Goal: Task Accomplishment & Management: Manage account settings

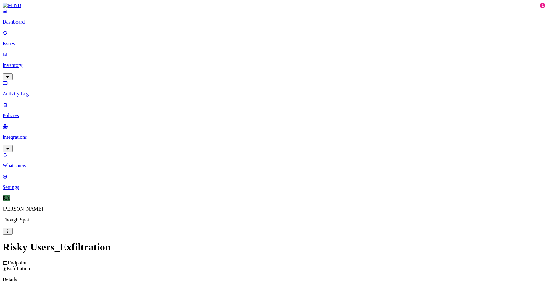
scroll to position [286, 0]
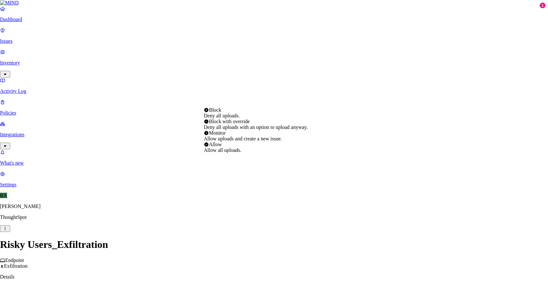
select select "2"
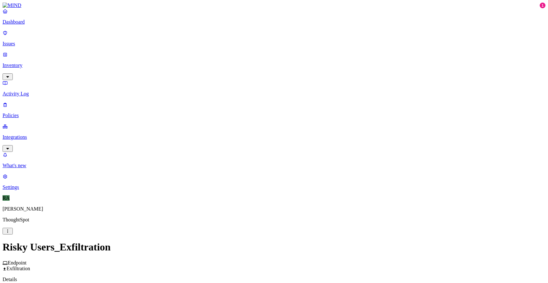
scroll to position [344, 0]
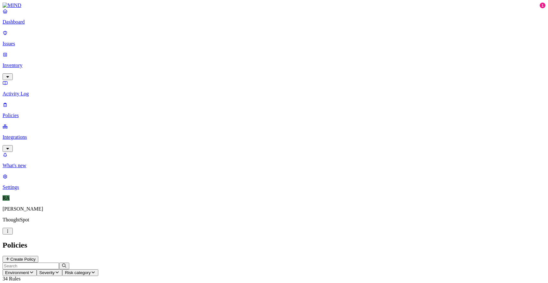
scroll to position [105, 0]
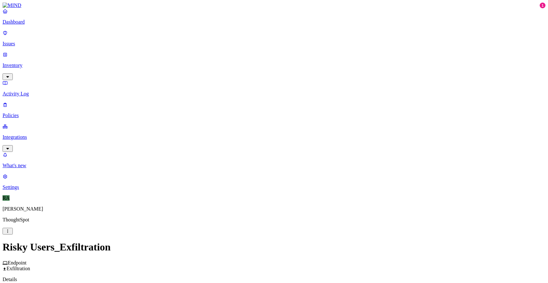
click at [239, 67] on label "Data type" at bounding box center [234, 66] width 10 height 11
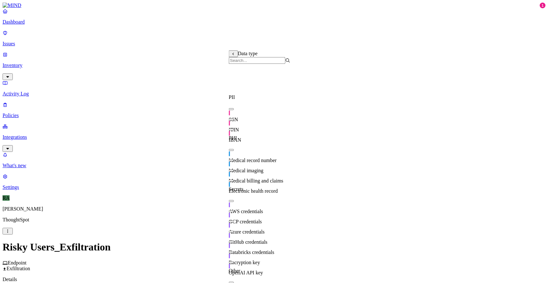
scroll to position [0, 0]
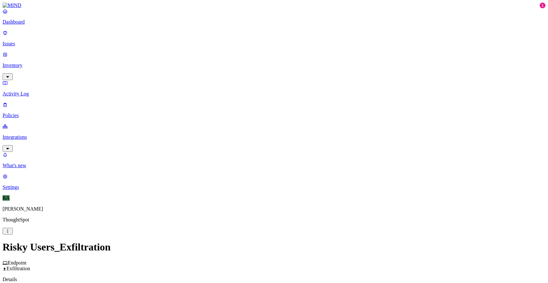
scroll to position [175, 0]
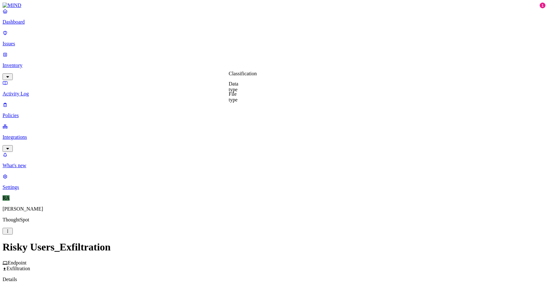
click at [239, 88] on label "Data type" at bounding box center [234, 86] width 10 height 11
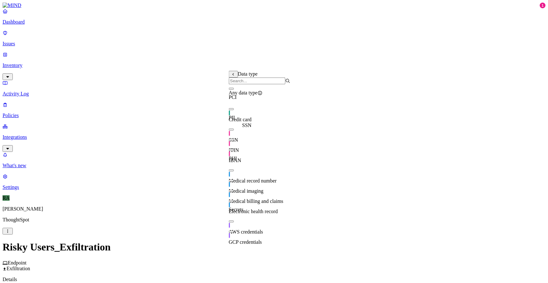
scroll to position [24, 0]
click at [235, 105] on div "Credit card" at bounding box center [260, 114] width 62 height 18
click at [234, 149] on button "button" at bounding box center [231, 150] width 5 height 2
click at [234, 129] on button "button" at bounding box center [231, 130] width 5 height 2
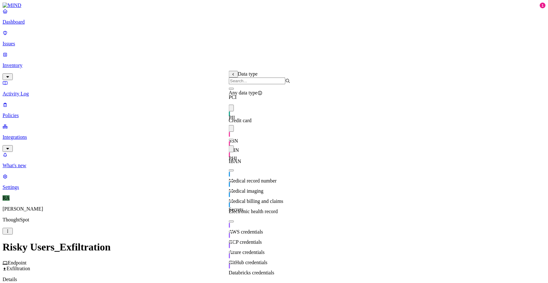
click at [234, 139] on button "button" at bounding box center [231, 140] width 5 height 2
click at [234, 221] on button "button" at bounding box center [231, 222] width 5 height 2
click at [234, 231] on button "button" at bounding box center [231, 232] width 5 height 2
click at [234, 241] on button "button" at bounding box center [231, 242] width 5 height 2
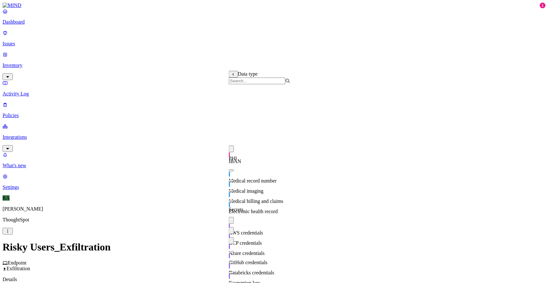
click at [234, 251] on button "button" at bounding box center [231, 252] width 5 height 2
click at [238, 258] on div "Databricks credentials" at bounding box center [260, 267] width 62 height 18
click at [237, 268] on div "Encryption key" at bounding box center [260, 277] width 62 height 18
click at [237, 279] on div "OpenAI API key" at bounding box center [260, 288] width 62 height 18
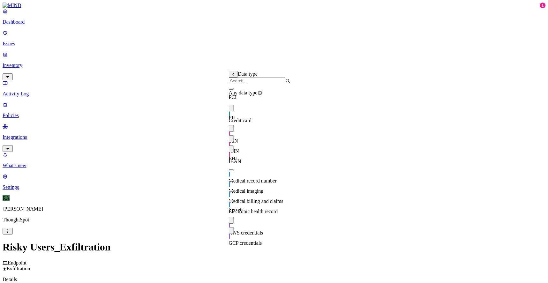
scroll to position [0, 0]
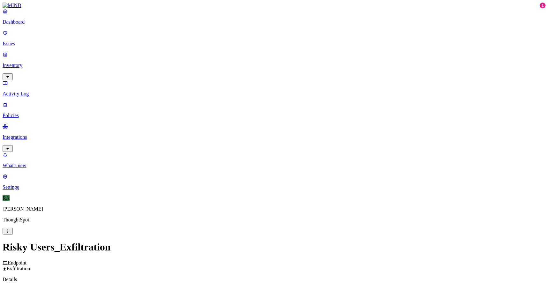
click at [251, 104] on label "Web Category" at bounding box center [249, 103] width 19 height 11
click at [245, 117] on button "button" at bounding box center [242, 116] width 5 height 2
click at [245, 127] on button "button" at bounding box center [242, 126] width 5 height 2
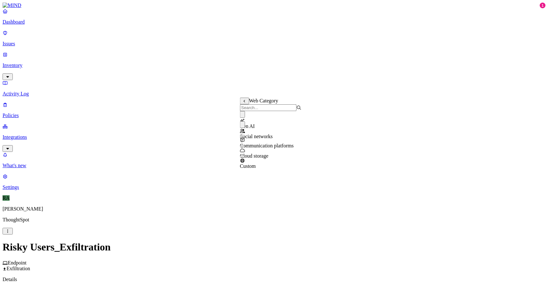
click at [245, 137] on button "button" at bounding box center [242, 136] width 5 height 2
click at [245, 147] on button "button" at bounding box center [242, 146] width 5 height 2
click at [245, 157] on button "button" at bounding box center [242, 157] width 5 height 2
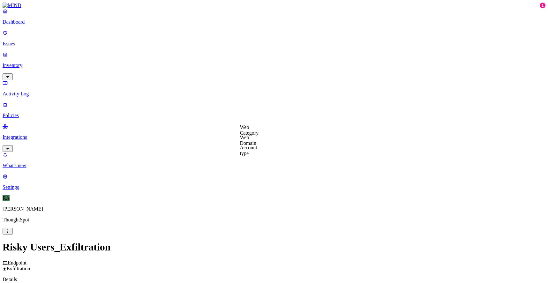
click at [257, 143] on label "Web Domain" at bounding box center [248, 140] width 17 height 11
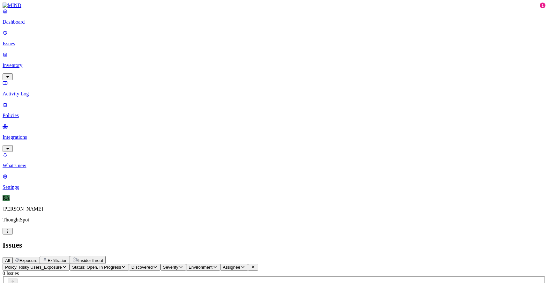
click at [38, 113] on p "Policies" at bounding box center [274, 116] width 543 height 6
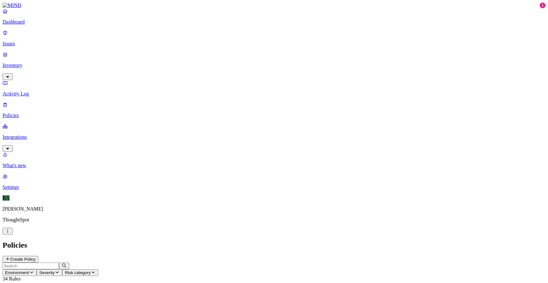
click at [112, 241] on h2 "Policies" at bounding box center [274, 245] width 543 height 9
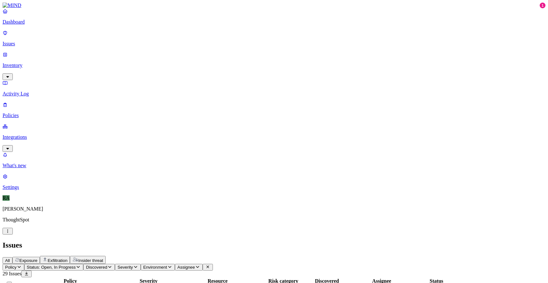
scroll to position [154, 0]
copy span "ashutosh.gupta"
drag, startPoint x: 429, startPoint y: 193, endPoint x: 459, endPoint y: 192, distance: 29.7
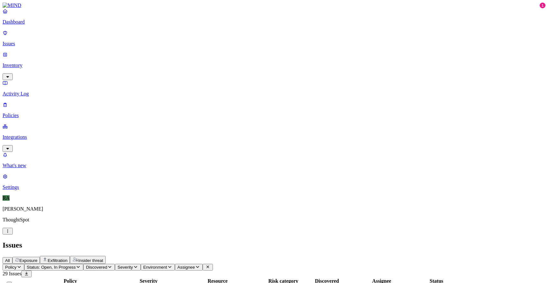
click at [12, 282] on button "Select all" at bounding box center [9, 283] width 5 height 2
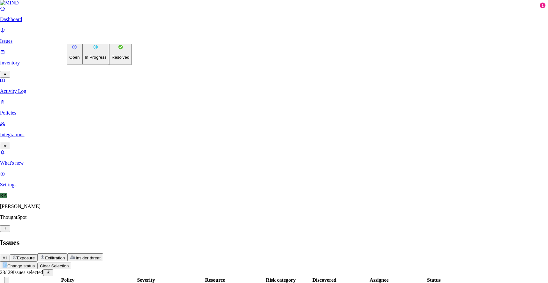
click at [109, 65] on button "Resolved" at bounding box center [120, 54] width 23 height 21
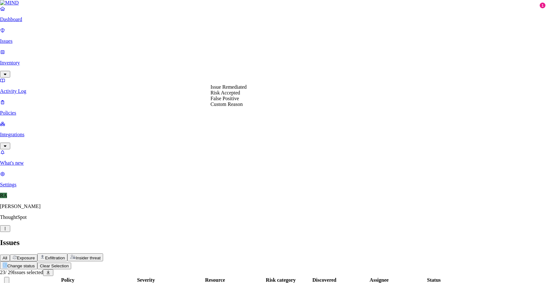
select select "False Positive"
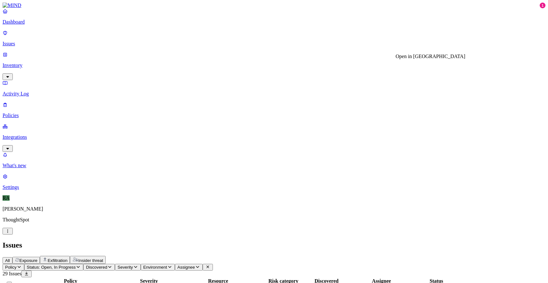
drag, startPoint x: 451, startPoint y: 122, endPoint x: 485, endPoint y: 122, distance: 34.8
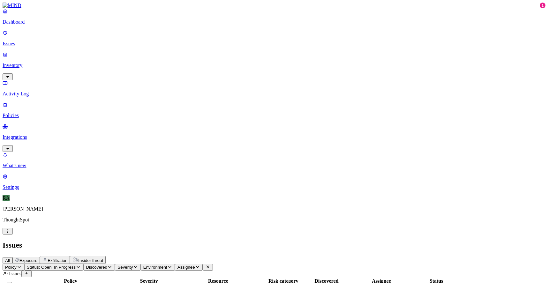
drag, startPoint x: 431, startPoint y: 25, endPoint x: 385, endPoint y: 25, distance: 46.6
copy h3 "snowflake_test.zip"
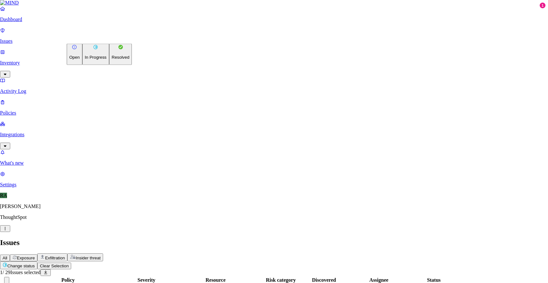
click at [94, 41] on html "Dashboard Issues Inventory Activity Log Policies Integrations What's new 1 Sett…" at bounding box center [274, 203] width 548 height 406
drag, startPoint x: 92, startPoint y: 72, endPoint x: 104, endPoint y: 72, distance: 12.5
click at [109, 65] on button "Resolved" at bounding box center [120, 54] width 23 height 21
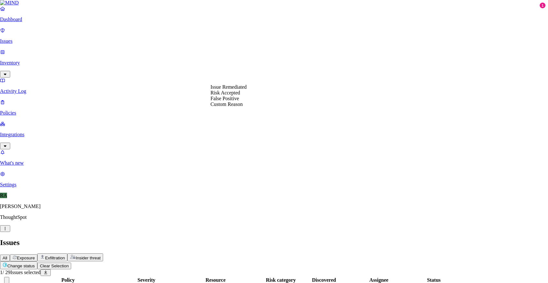
select select "Custom Reason"
paste textarea "test program from ThoughtSpot backend"
type textarea "test program from ThoughtSpot backend"
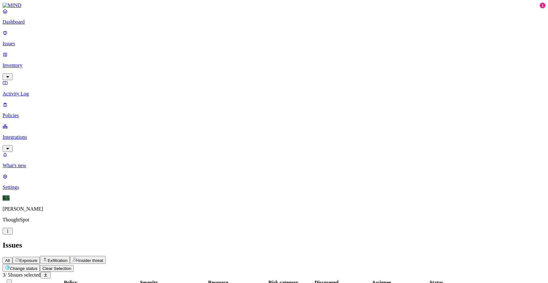
click at [97, 38] on html "Dashboard Issues Inventory Activity Log Policies Integrations What's new 1 Sett…" at bounding box center [274, 196] width 548 height 392
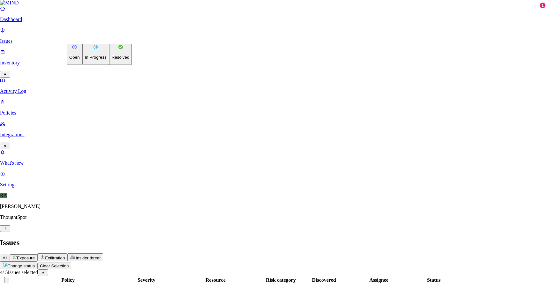
click at [112, 60] on p "Resolved" at bounding box center [121, 57] width 18 height 5
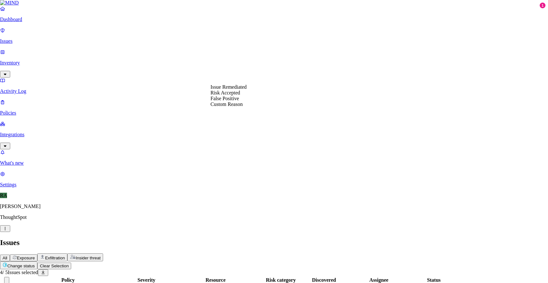
select select "Custom Reason"
type textarea "user machine replacing"
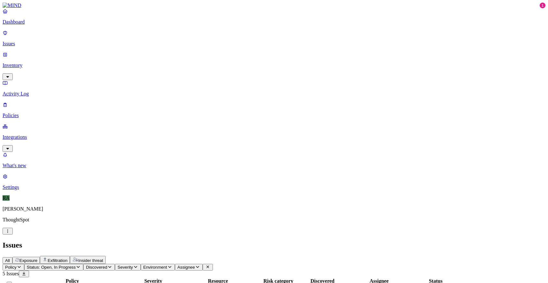
click at [38, 25] on link "Dashboard" at bounding box center [274, 16] width 543 height 17
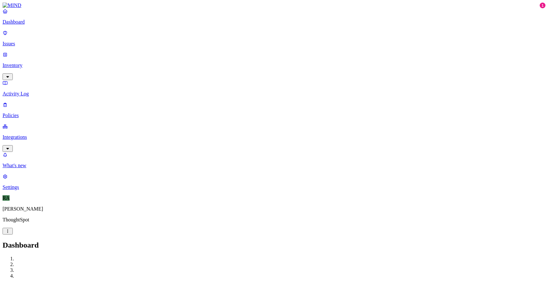
click at [36, 41] on p "Issues" at bounding box center [274, 44] width 543 height 6
